Goal: Task Accomplishment & Management: Complete application form

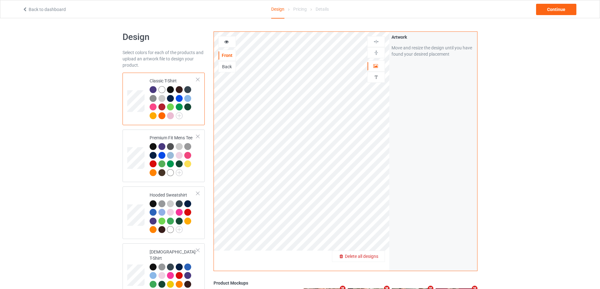
click at [377, 259] on span "Delete all designs" at bounding box center [361, 256] width 33 height 5
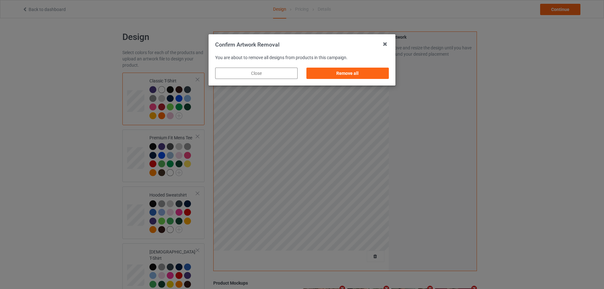
click at [379, 72] on div "Remove all" at bounding box center [348, 73] width 82 height 11
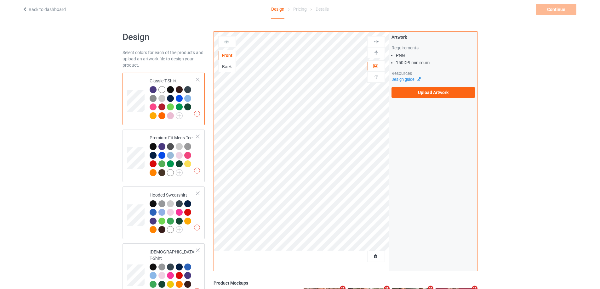
click at [425, 87] on div "Artwork Requirements PNG 150 DPI minimum Resources Design guide Upload Artwork" at bounding box center [432, 66] width 83 height 64
click at [424, 90] on label "Upload Artwork" at bounding box center [432, 92] width 83 height 11
click at [0, 0] on input "Upload Artwork" at bounding box center [0, 0] width 0 height 0
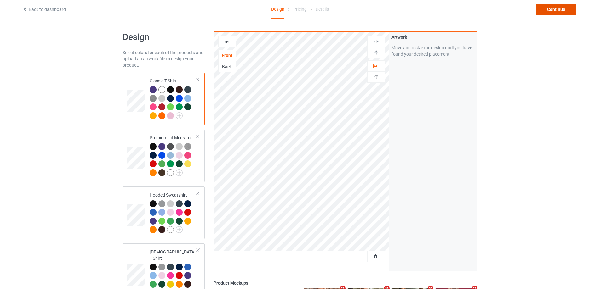
click at [549, 9] on div "Continue" at bounding box center [556, 9] width 40 height 11
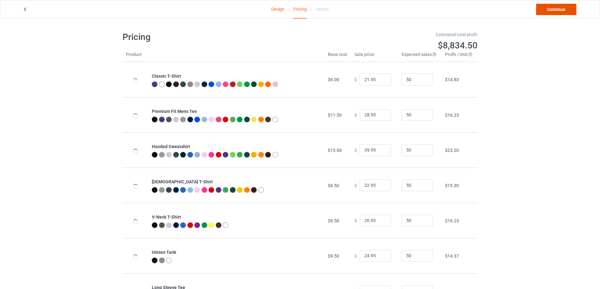
click at [549, 9] on link "Continue" at bounding box center [556, 9] width 40 height 11
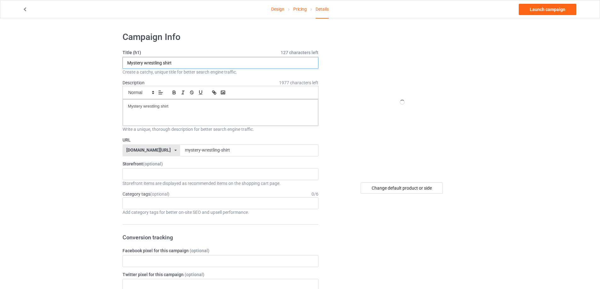
drag, startPoint x: 202, startPoint y: 62, endPoint x: 185, endPoint y: 98, distance: 39.1
paste input "J J McCarthy on sundays we skol"
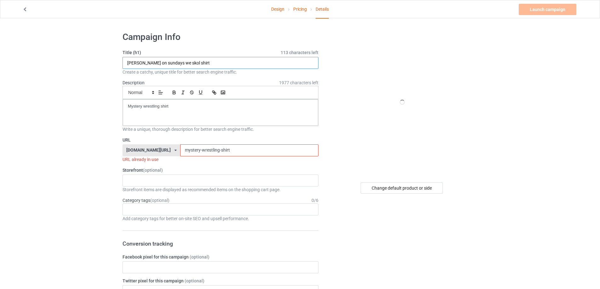
type input "J J McCarthy on sundays we skol shirt"
drag, startPoint x: 130, startPoint y: 109, endPoint x: 69, endPoint y: 109, distance: 60.7
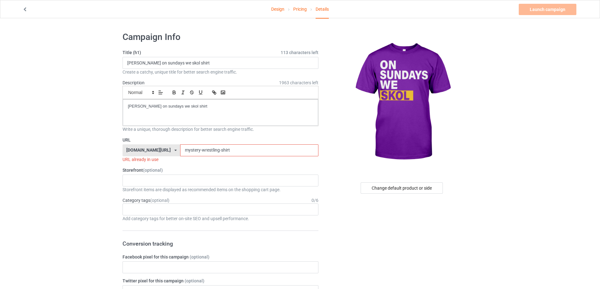
drag, startPoint x: 222, startPoint y: 147, endPoint x: 128, endPoint y: 147, distance: 93.5
click at [128, 147] on div "teechip.com/ teetrendus.com/ teechip.com/ 5cd2f964b197f721e1cad219 587d0d41cee3…" at bounding box center [220, 150] width 196 height 12
paste input "j-j-mccarthy-on-sundays-we-skol"
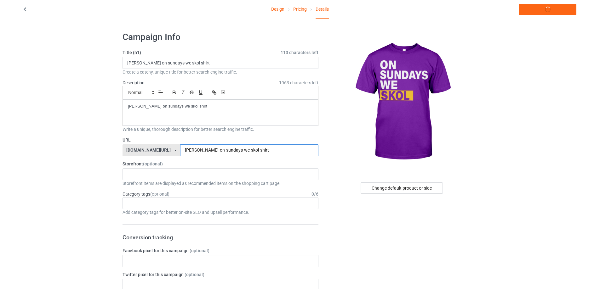
type input "j-j-mccarthy-on-sundays-we-skol-shirt"
drag, startPoint x: 86, startPoint y: 94, endPoint x: 49, endPoint y: 91, distance: 37.3
copy p "J J McCarthy on sundays w"
drag, startPoint x: 227, startPoint y: 110, endPoint x: 97, endPoint y: 113, distance: 130.3
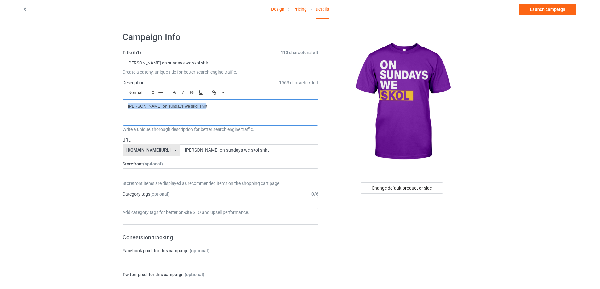
copy p "J J McCarthy on sundays we skol shirt"
click at [569, 7] on link "Launch campaign" at bounding box center [547, 9] width 58 height 11
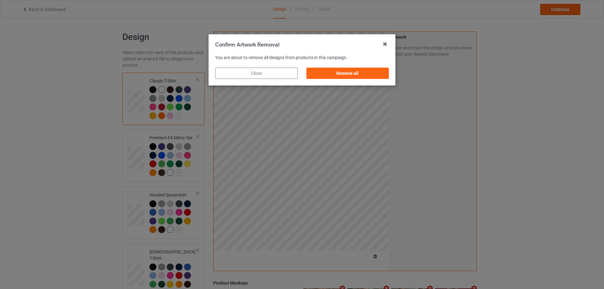
click at [378, 77] on div "Remove all" at bounding box center [348, 73] width 82 height 11
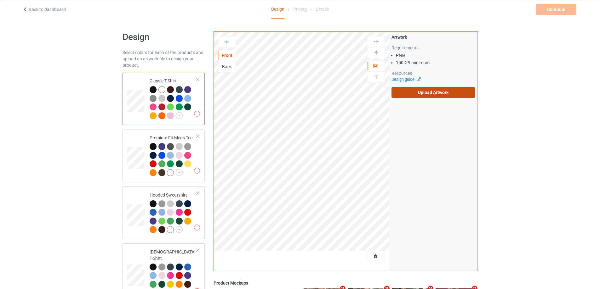
click at [423, 93] on label "Upload Artwork" at bounding box center [432, 92] width 83 height 11
click at [0, 0] on input "Upload Artwork" at bounding box center [0, 0] width 0 height 0
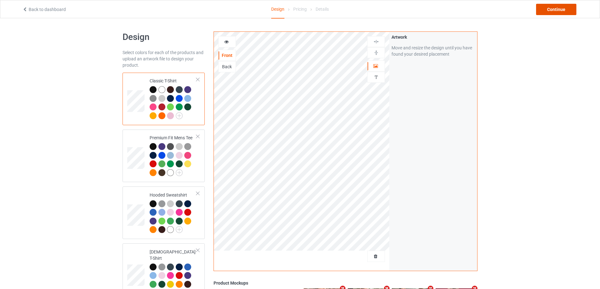
click at [568, 9] on div "Continue" at bounding box center [556, 9] width 40 height 11
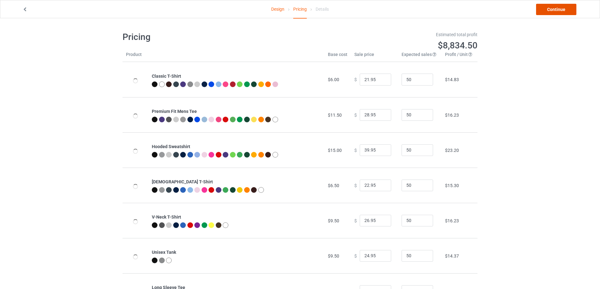
click at [568, 9] on link "Continue" at bounding box center [556, 9] width 40 height 11
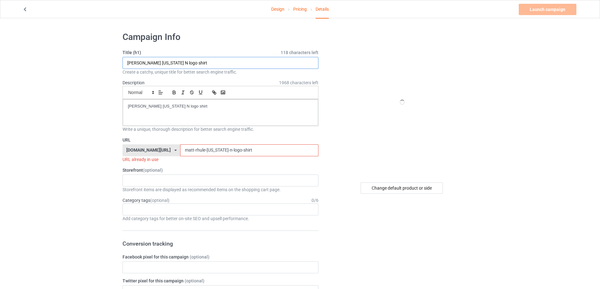
drag, startPoint x: 42, startPoint y: 58, endPoint x: 178, endPoint y: 111, distance: 145.1
paste input "I write code"
type input "I write code shirt"
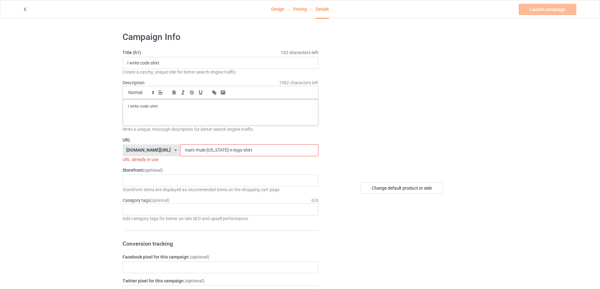
drag, startPoint x: 244, startPoint y: 151, endPoint x: 157, endPoint y: 142, distance: 86.7
paste input "i-write-code"
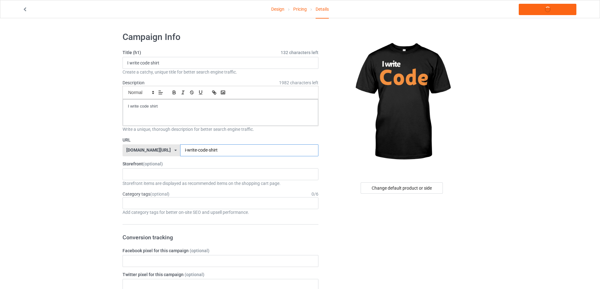
type input "i-write-code-shirt"
drag, startPoint x: 178, startPoint y: 107, endPoint x: 64, endPoint y: 92, distance: 114.6
copy p "I write code shirt"
click at [552, 13] on link "Launch campaign" at bounding box center [547, 9] width 58 height 11
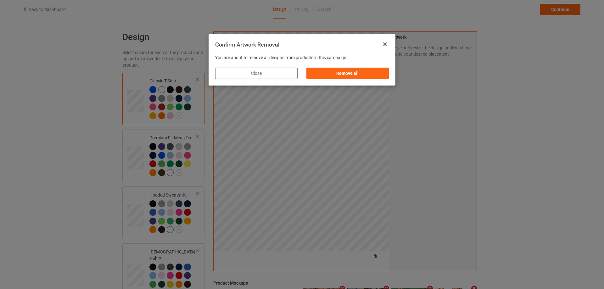
click at [365, 75] on div "Remove all" at bounding box center [348, 73] width 82 height 11
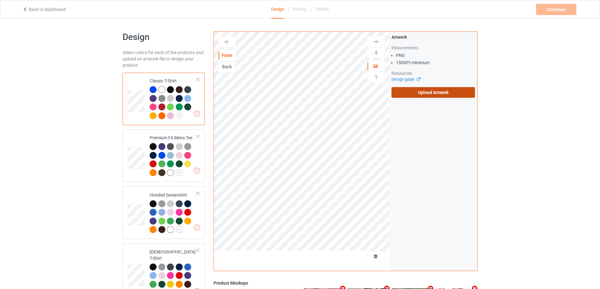
click at [413, 89] on label "Upload Artwork" at bounding box center [432, 92] width 83 height 11
click at [0, 0] on input "Upload Artwork" at bounding box center [0, 0] width 0 height 0
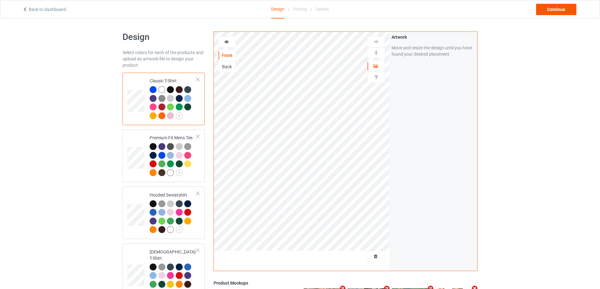
drag, startPoint x: 567, startPoint y: 2, endPoint x: 567, endPoint y: 7, distance: 5.0
click at [567, 3] on div "Back to dashboard Design Pricing Details Continue" at bounding box center [300, 9] width 564 height 18
click at [567, 8] on div "Continue" at bounding box center [556, 9] width 40 height 11
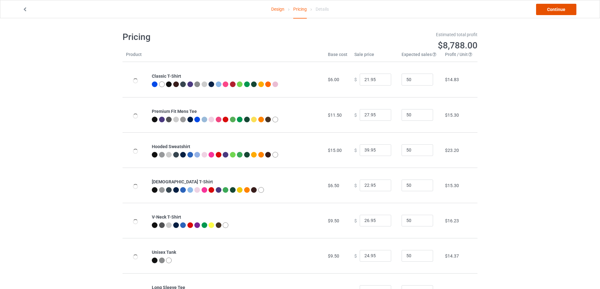
click at [567, 9] on link "Continue" at bounding box center [556, 9] width 40 height 11
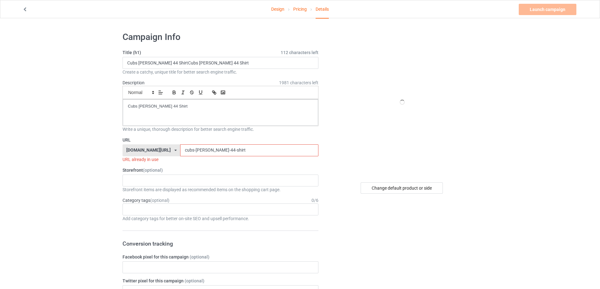
click at [227, 148] on input "cubs-rizzo-44-shirt" at bounding box center [249, 150] width 138 height 12
paste input "i-am-american-ive-had-enough"
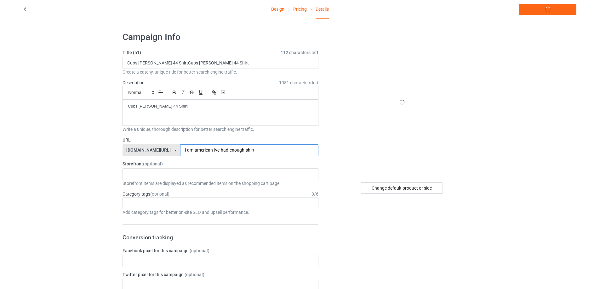
type input "i-am-american-ive-had-enough-shirt"
drag, startPoint x: 210, startPoint y: 62, endPoint x: 92, endPoint y: 68, distance: 118.5
paste input "I am American I've had Enough s"
type input "I am American I've had Enough shirt"
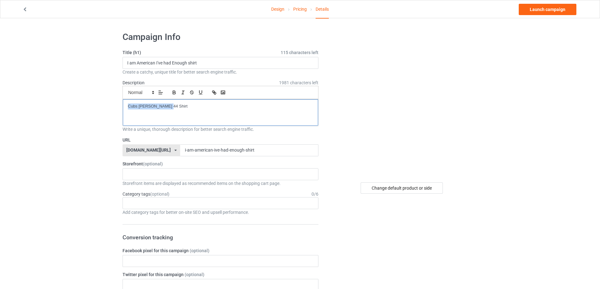
drag, startPoint x: 184, startPoint y: 111, endPoint x: 106, endPoint y: 111, distance: 78.4
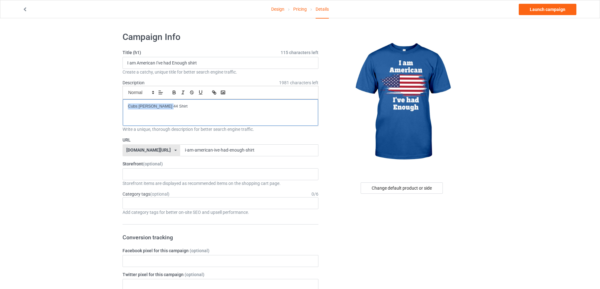
click at [551, 9] on link "Launch campaign" at bounding box center [547, 9] width 58 height 11
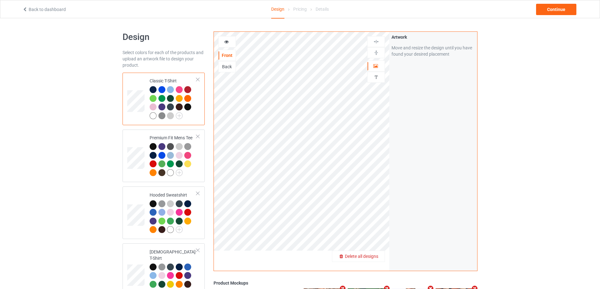
click at [376, 256] on span "Delete all designs" at bounding box center [361, 256] width 33 height 5
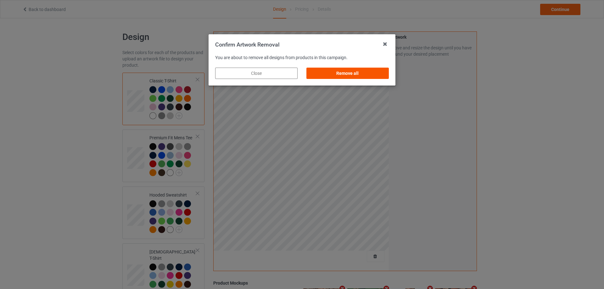
click at [362, 74] on div "Remove all" at bounding box center [348, 73] width 82 height 11
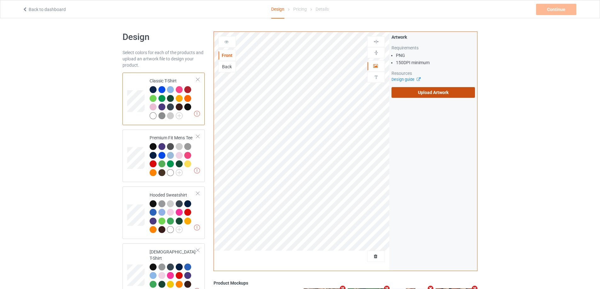
click at [411, 95] on label "Upload Artwork" at bounding box center [432, 92] width 83 height 11
click at [0, 0] on input "Upload Artwork" at bounding box center [0, 0] width 0 height 0
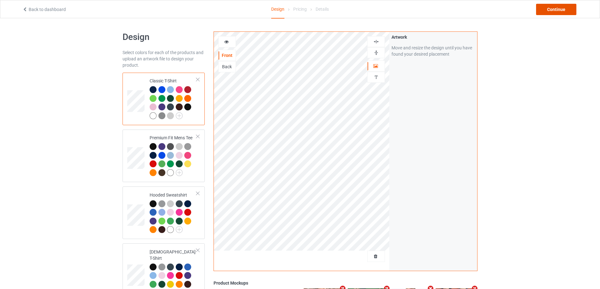
click at [563, 12] on div "Continue" at bounding box center [556, 9] width 40 height 11
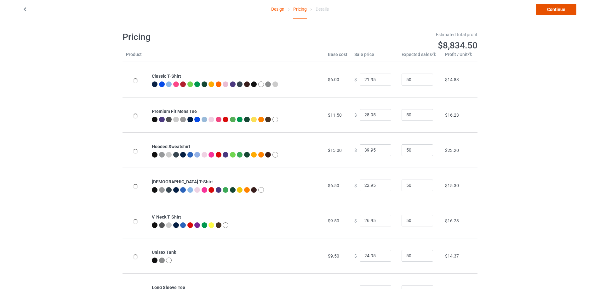
click at [562, 12] on link "Continue" at bounding box center [556, 9] width 40 height 11
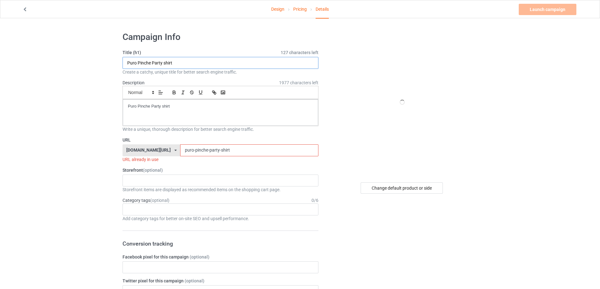
drag, startPoint x: 94, startPoint y: 59, endPoint x: 192, endPoint y: 99, distance: 105.6
paste input "i am charlie kirk"
type input "i am charlie kirk shirt"
drag, startPoint x: 192, startPoint y: 106, endPoint x: 52, endPoint y: 90, distance: 140.4
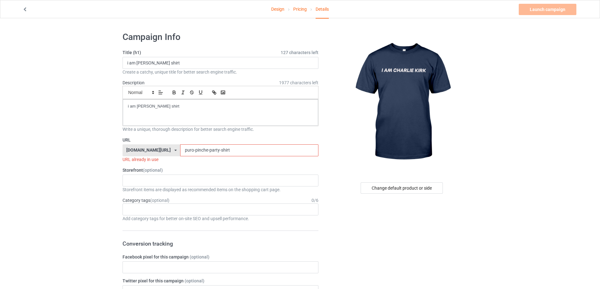
drag, startPoint x: 227, startPoint y: 147, endPoint x: 110, endPoint y: 145, distance: 116.8
paste input "i am charlie kirk"
type input "i am charlie kirk shirt"
click at [183, 183] on div "charlie kirk shooter tyler robinson shirt daddys home trump shirt jrue holiday …" at bounding box center [220, 181] width 196 height 12
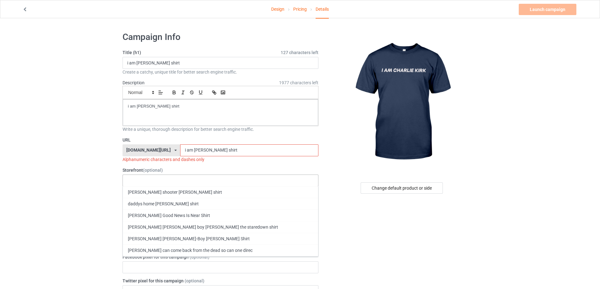
paste input "i am charlie kirk shirt"
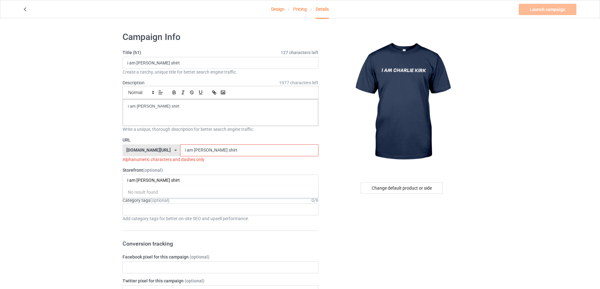
drag, startPoint x: 136, startPoint y: 179, endPoint x: 55, endPoint y: 183, distance: 80.7
drag, startPoint x: 164, startPoint y: 181, endPoint x: 174, endPoint y: 181, distance: 9.8
click at [173, 181] on input "charlie kirk shirt" at bounding box center [152, 180] width 50 height 5
type input "charlie kirk"
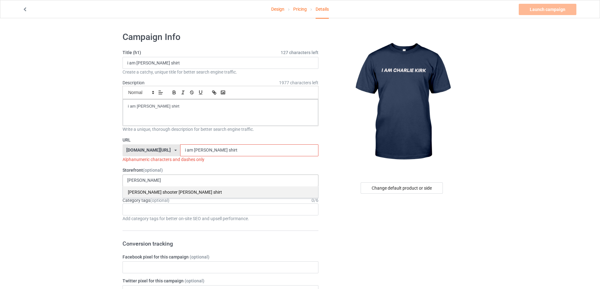
click at [179, 190] on div "[PERSON_NAME] shooter [PERSON_NAME] shirt" at bounding box center [220, 192] width 195 height 12
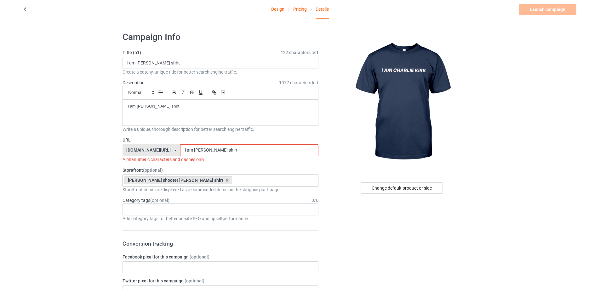
click at [180, 151] on input "i am charlie kirk shirt" at bounding box center [249, 150] width 138 height 12
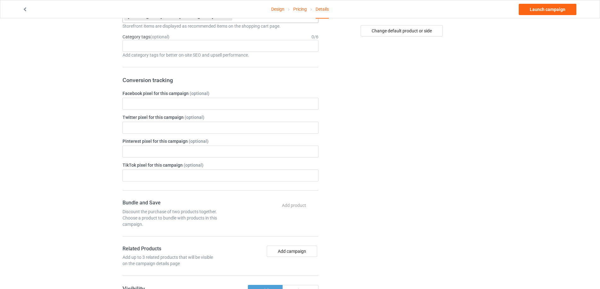
scroll to position [189, 0]
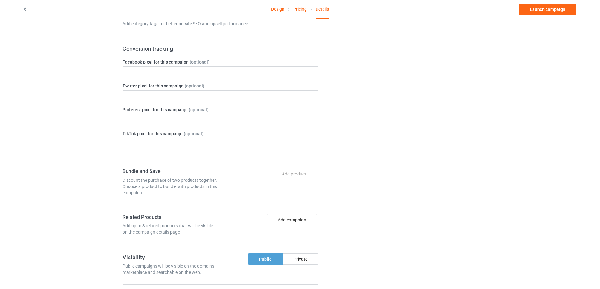
type input "i-am-charlie-kirk-shirt"
click at [303, 224] on button "Add campaign" at bounding box center [292, 219] width 50 height 11
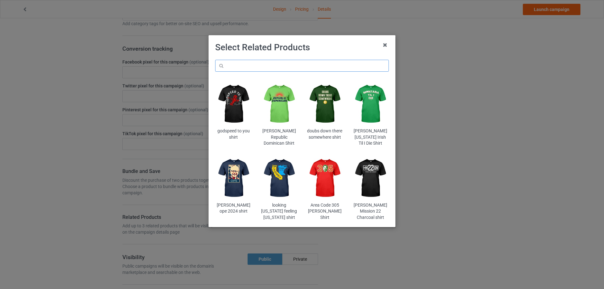
click at [267, 67] on input "text" at bounding box center [302, 66] width 174 height 12
paste input "i am charlie kirk shirt"
drag, startPoint x: 238, startPoint y: 68, endPoint x: 273, endPoint y: 67, distance: 34.6
click at [198, 70] on div "Select Related Products i am charlie kirk shirt godspeed to you shirt Zack Hamp…" at bounding box center [302, 144] width 604 height 289
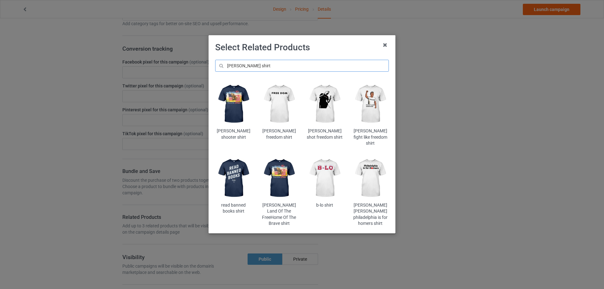
type input "charlie kirk shirt"
click at [279, 96] on img at bounding box center [279, 104] width 37 height 46
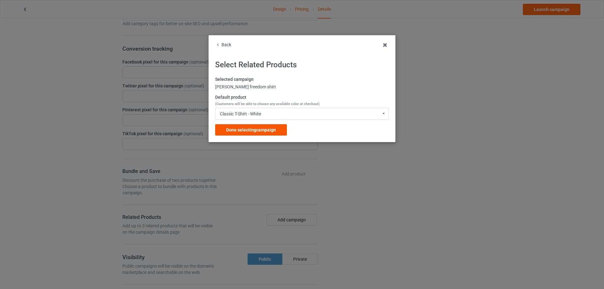
click at [263, 129] on span "Done selecting campaign" at bounding box center [251, 129] width 50 height 5
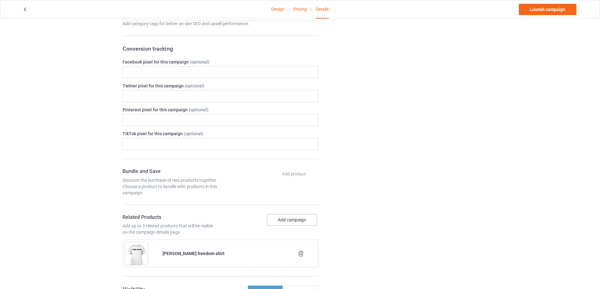
click at [284, 219] on button "Add campaign" at bounding box center [292, 219] width 50 height 11
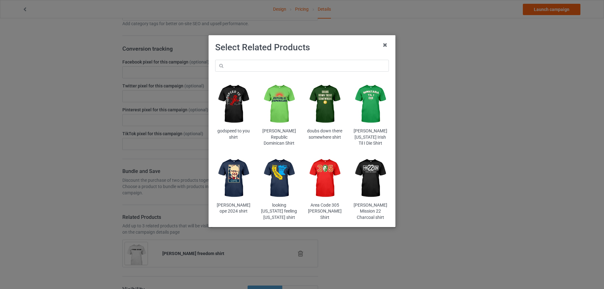
click at [267, 74] on div "godspeed to you shirt Zack Hample Republic Dominican Shirt doubs down there som…" at bounding box center [302, 140] width 183 height 170
click at [260, 67] on input "text" at bounding box center [302, 66] width 174 height 12
paste input "i am charlie kirk shirt"
type input "i am charlie kirk shirt"
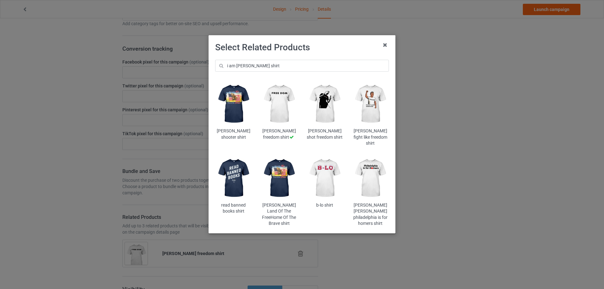
click at [330, 101] on img at bounding box center [325, 104] width 37 height 46
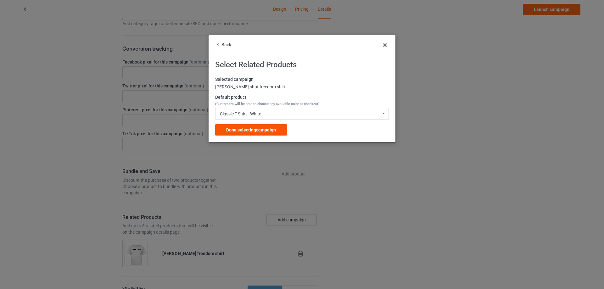
click at [276, 133] on div "Done selecting campaign" at bounding box center [251, 129] width 72 height 11
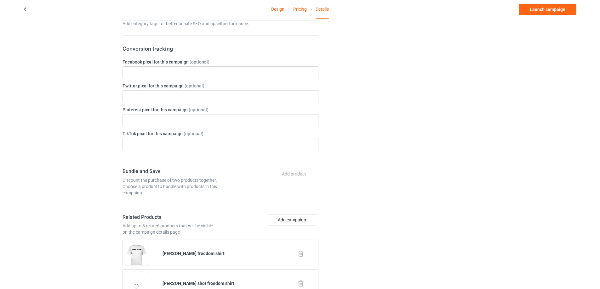
scroll to position [252, 0]
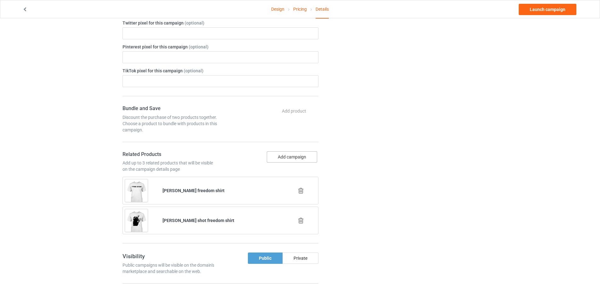
click at [301, 158] on button "Add campaign" at bounding box center [292, 156] width 50 height 11
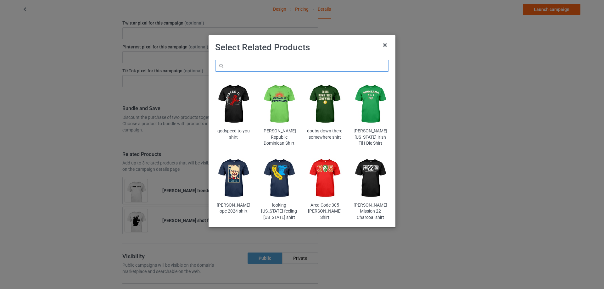
click at [296, 69] on input "text" at bounding box center [302, 66] width 174 height 12
paste input "i am charlie kirk shirt"
type input "i am charlie kirk shirt"
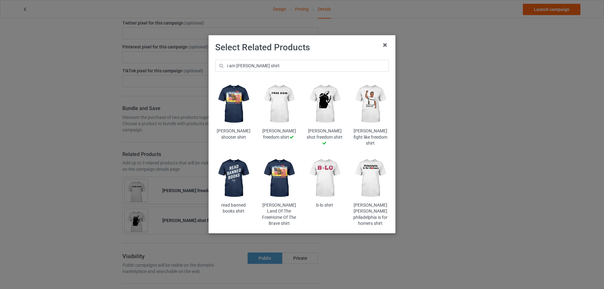
click at [373, 100] on img at bounding box center [370, 104] width 37 height 46
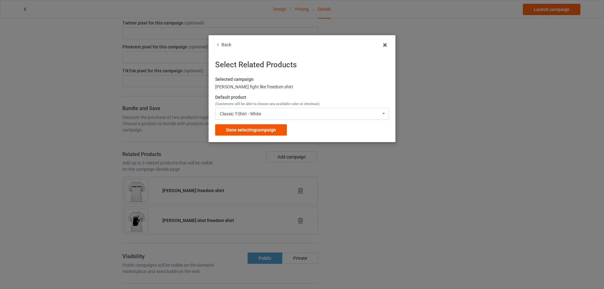
click at [250, 128] on span "Done selecting campaign" at bounding box center [251, 129] width 50 height 5
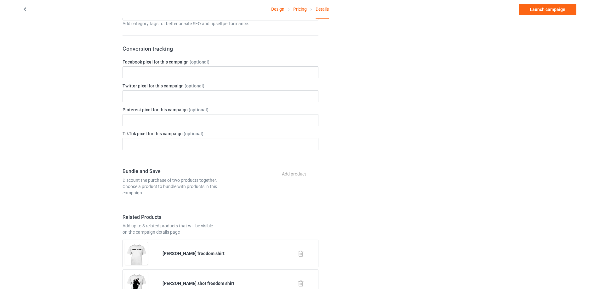
scroll to position [126, 0]
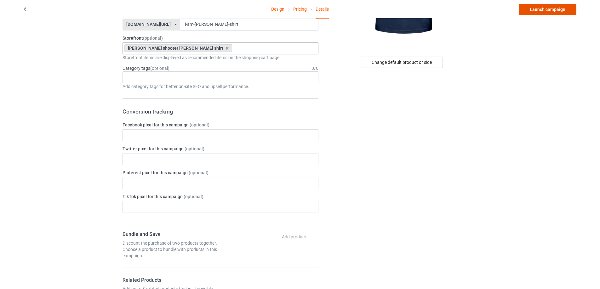
click at [551, 13] on link "Launch campaign" at bounding box center [547, 9] width 58 height 11
